Goal: Task Accomplishment & Management: Manage account settings

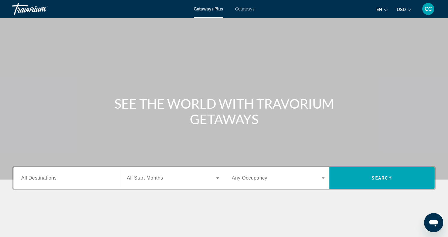
click at [385, 9] on icon "Change language" at bounding box center [386, 10] width 4 height 4
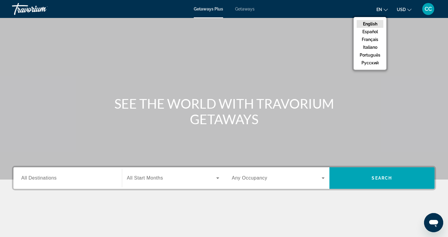
click at [408, 9] on icon "Change currency" at bounding box center [409, 10] width 4 height 4
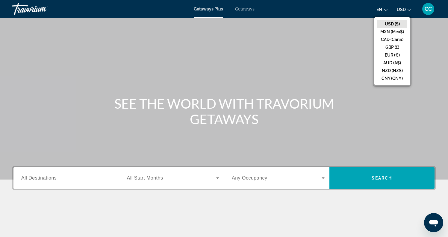
click at [408, 9] on icon "Change currency" at bounding box center [409, 10] width 4 height 4
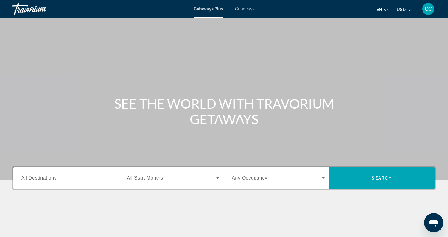
click at [426, 10] on span "CC" at bounding box center [428, 9] width 7 height 6
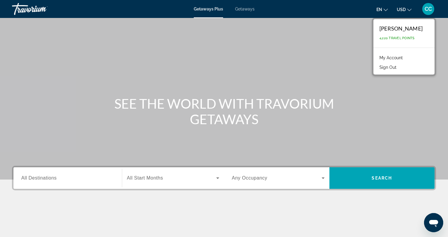
click at [400, 57] on link "My Account" at bounding box center [390, 58] width 29 height 8
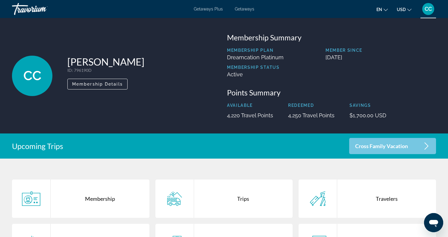
click at [324, 119] on div "CC [PERSON_NAME] ID : 796190D Secondary Member Membership Details Membership Su…" at bounding box center [224, 76] width 448 height 116
click at [256, 69] on p "Membership Status" at bounding box center [255, 67] width 57 height 5
click at [293, 108] on div "Redeemed 4,250 Travel Points" at bounding box center [311, 111] width 46 height 16
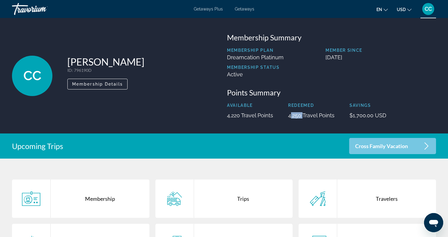
click at [293, 108] on div "Redeemed 4,250 Travel Points" at bounding box center [311, 111] width 46 height 16
click at [298, 109] on div "Redeemed 4,250 Travel Points" at bounding box center [311, 111] width 46 height 16
click at [427, 145] on icon "Main content" at bounding box center [426, 146] width 7 height 7
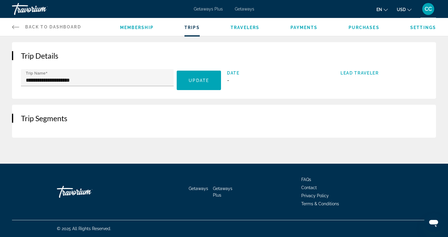
click at [27, 117] on h2 "Trip Segments" at bounding box center [224, 118] width 406 height 9
click at [13, 119] on div "Trip Segments" at bounding box center [224, 121] width 424 height 33
click at [136, 26] on span "Membership" at bounding box center [137, 27] width 34 height 5
